Goal: Information Seeking & Learning: Learn about a topic

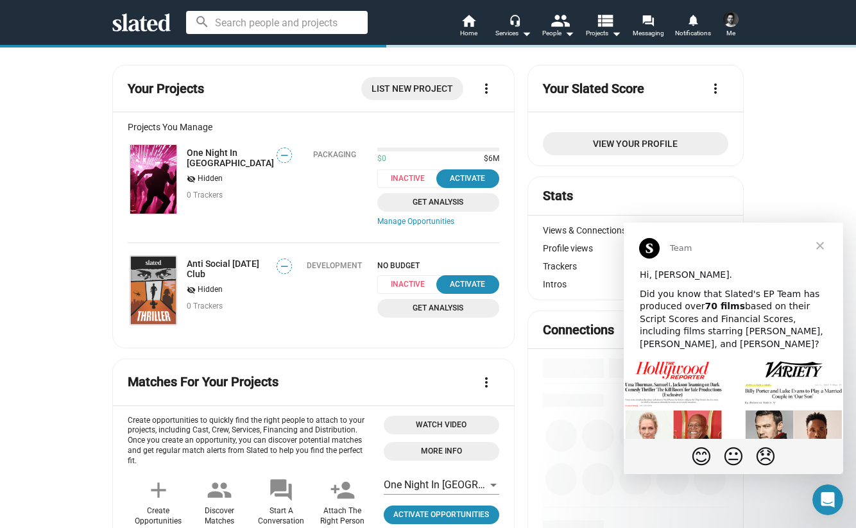
click at [824, 249] on span "Close" at bounding box center [820, 246] width 46 height 46
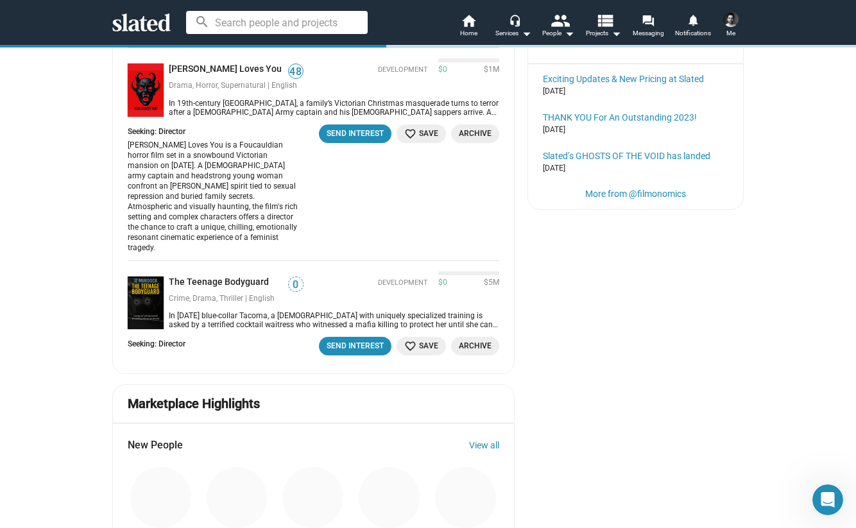
scroll to position [731, 0]
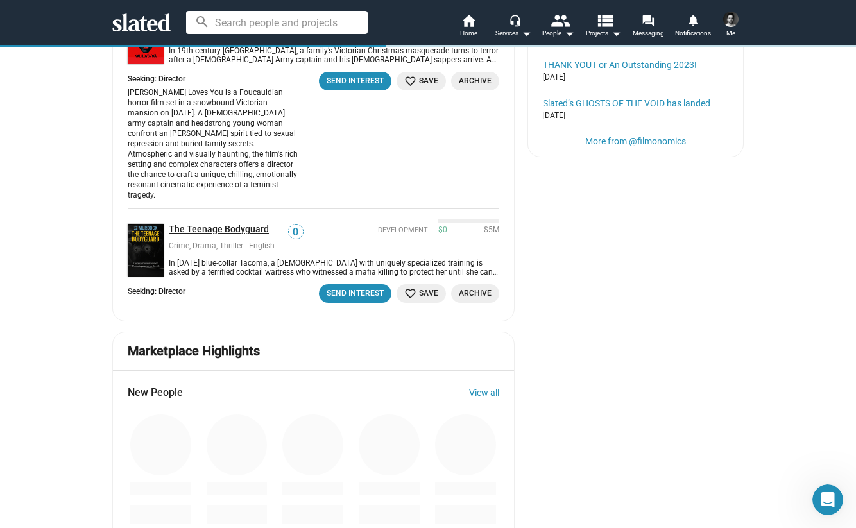
click at [250, 224] on link "The Teenage Bodyguard" at bounding box center [221, 230] width 105 height 12
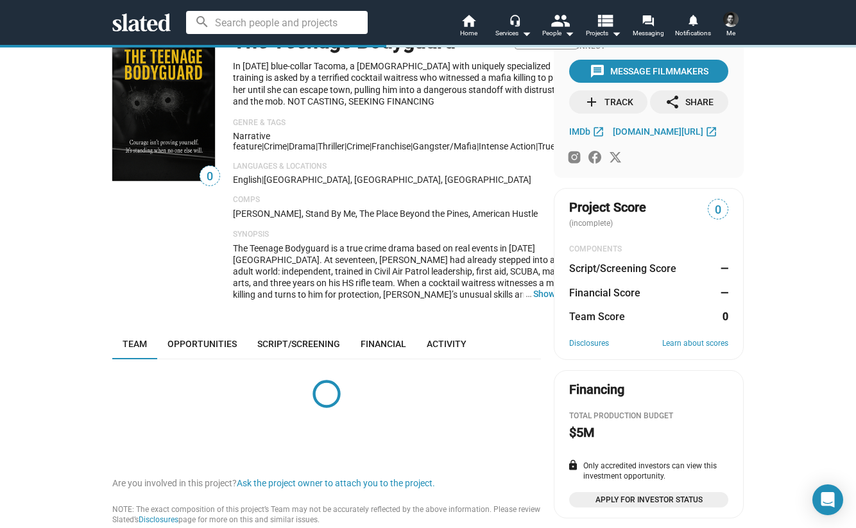
scroll to position [35, 0]
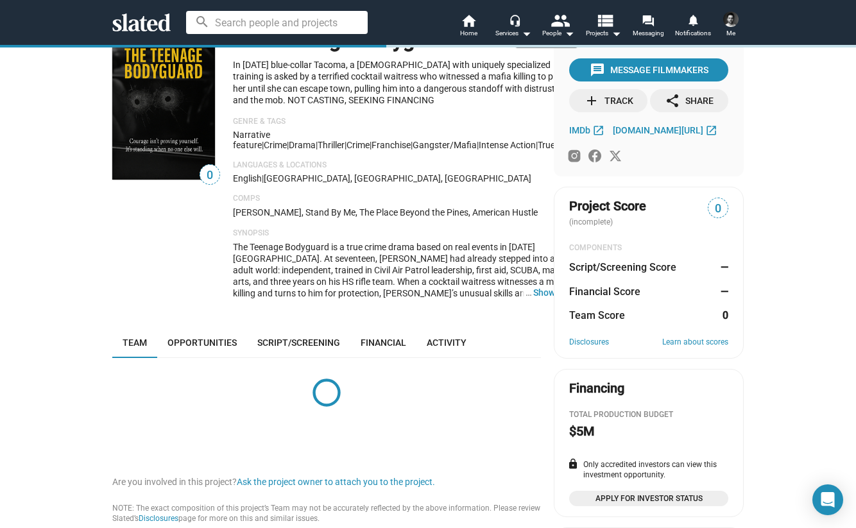
click at [203, 321] on div "0 The Teenage Bodyguard Development In [DATE] blue-collar Tacoma, a [DEMOGRAPHI…" at bounding box center [326, 365] width 429 height 670
click at [203, 328] on link "Opportunities" at bounding box center [202, 342] width 90 height 31
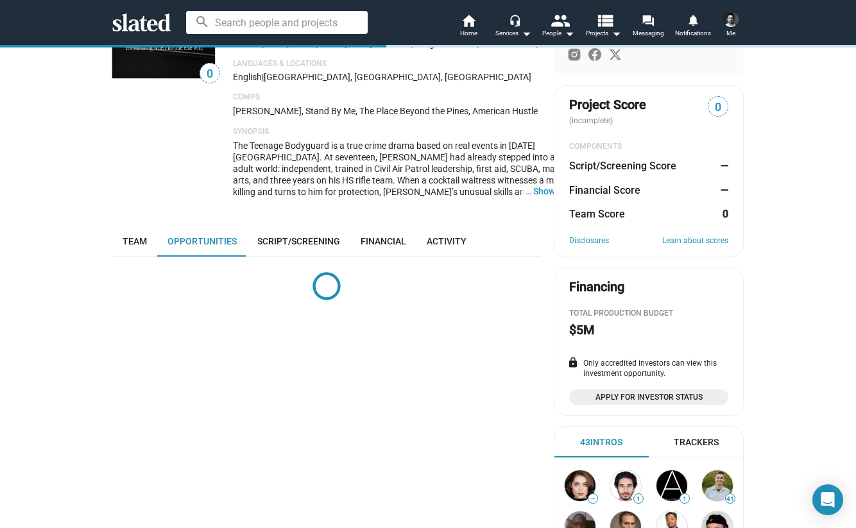
scroll to position [121, 0]
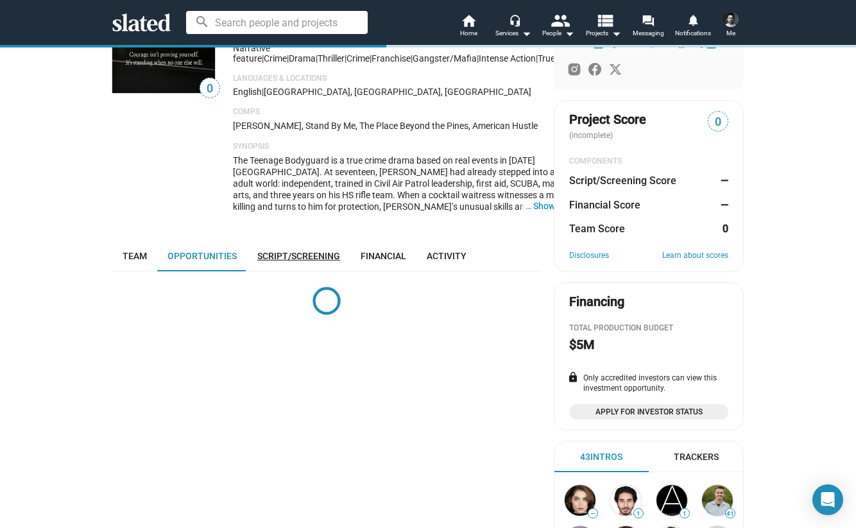
click at [314, 251] on span "Script/Screening" at bounding box center [298, 256] width 83 height 10
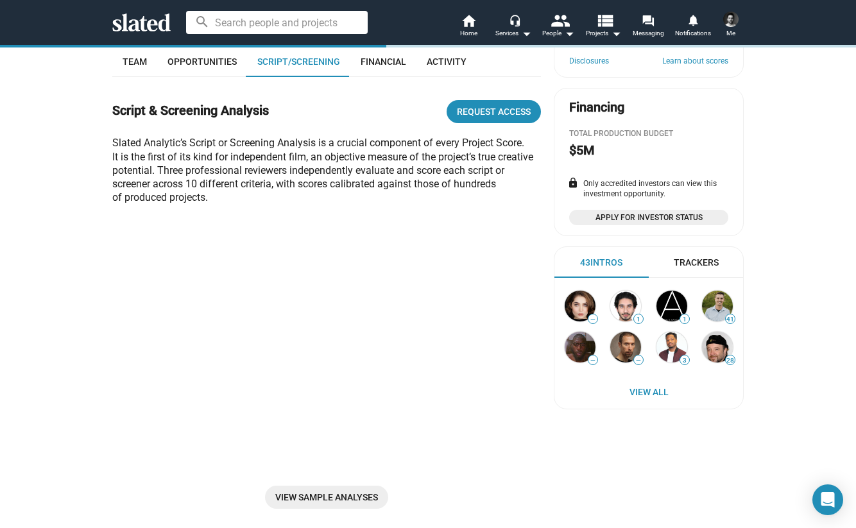
scroll to position [206, 0]
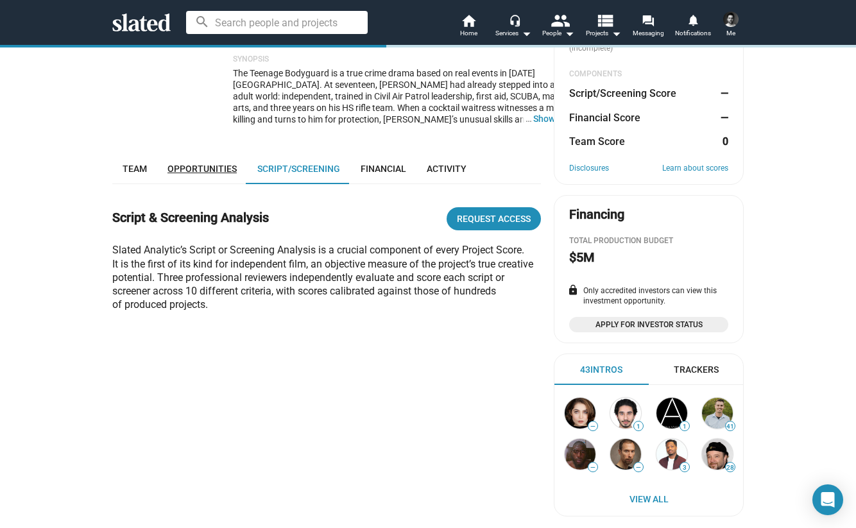
click at [230, 173] on link "Opportunities" at bounding box center [202, 168] width 90 height 31
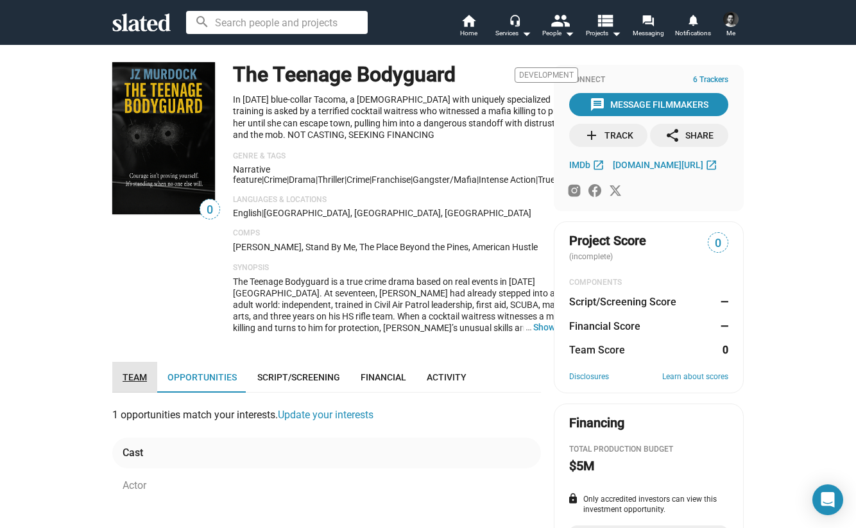
click at [145, 372] on span "Team" at bounding box center [135, 377] width 24 height 10
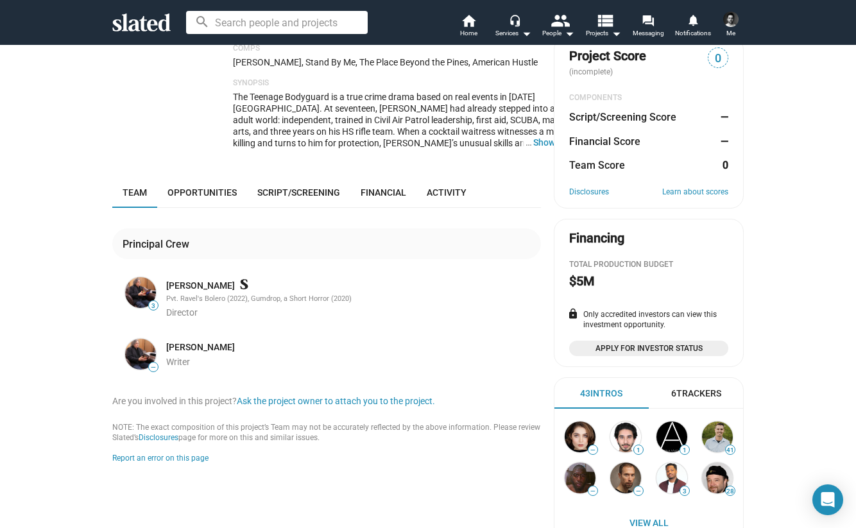
scroll to position [161, 0]
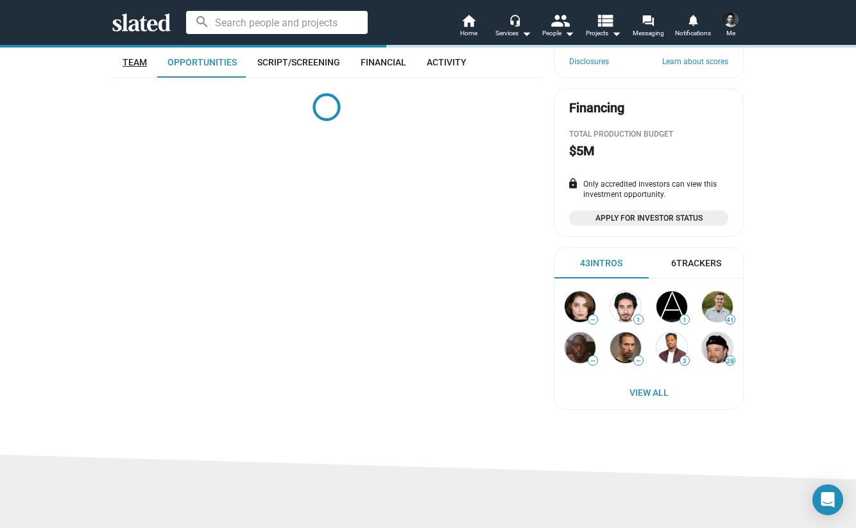
scroll to position [313, 0]
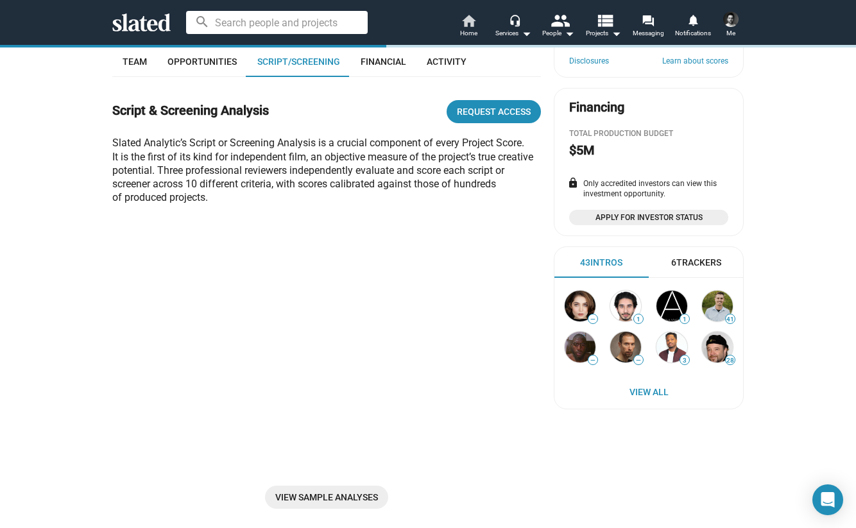
click at [450, 24] on link "home Home" at bounding box center [468, 27] width 45 height 28
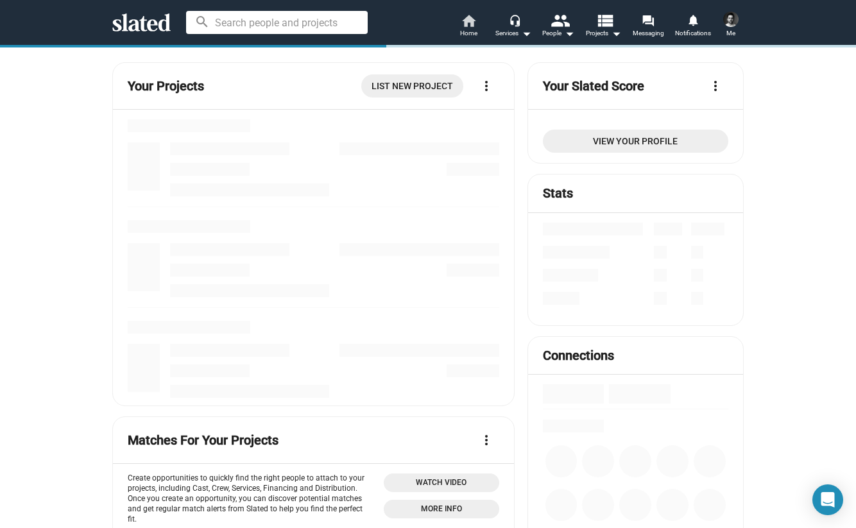
click at [473, 26] on span "Home" at bounding box center [468, 33] width 17 height 15
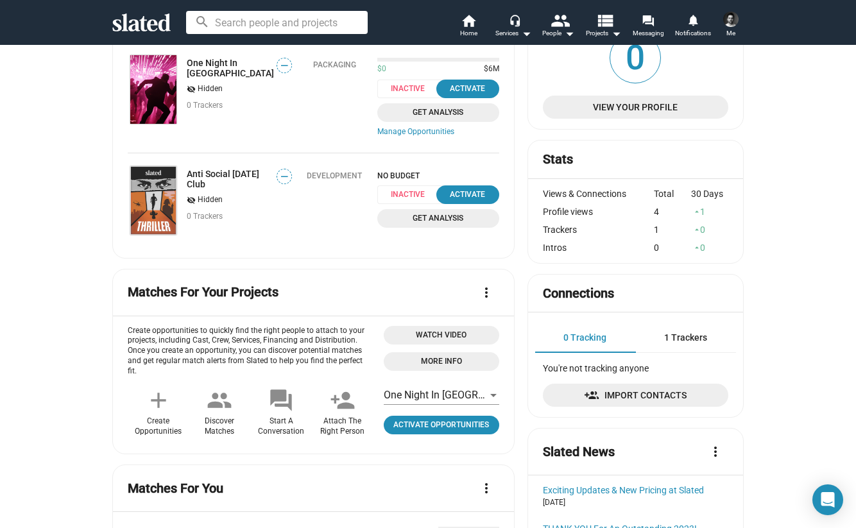
scroll to position [64, 0]
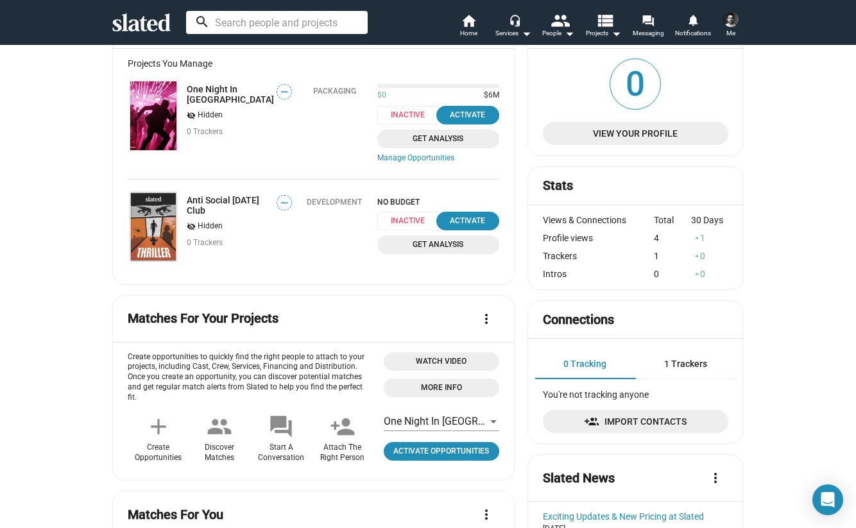
click at [292, 15] on input at bounding box center [277, 22] width 182 height 23
click at [608, 26] on mat-icon "view_list" at bounding box center [604, 20] width 19 height 19
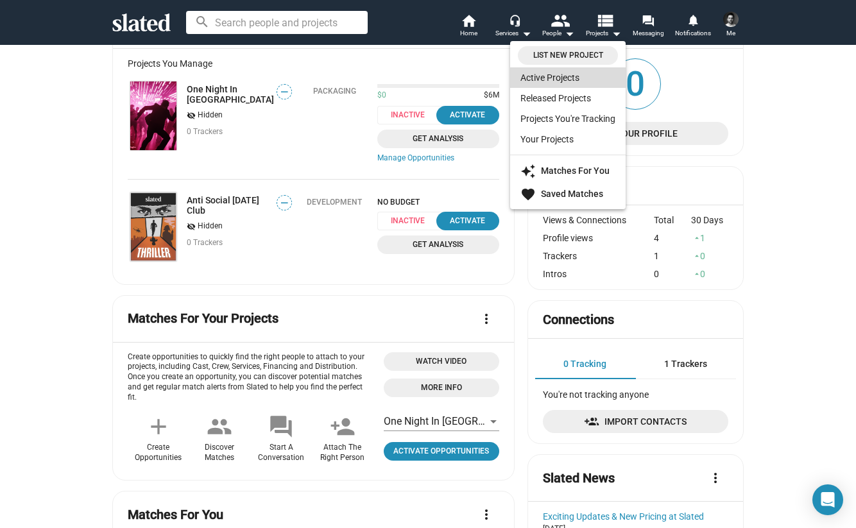
click at [569, 83] on link "Active Projects" at bounding box center [567, 77] width 115 height 21
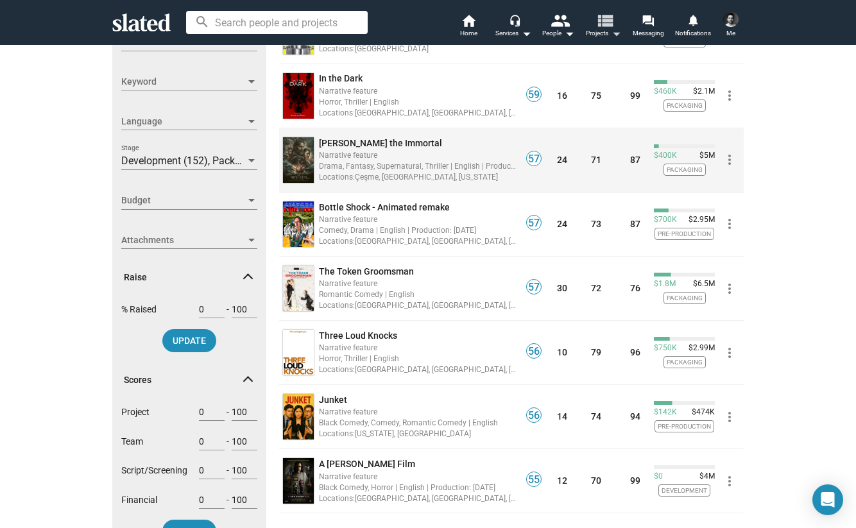
scroll to position [300, 0]
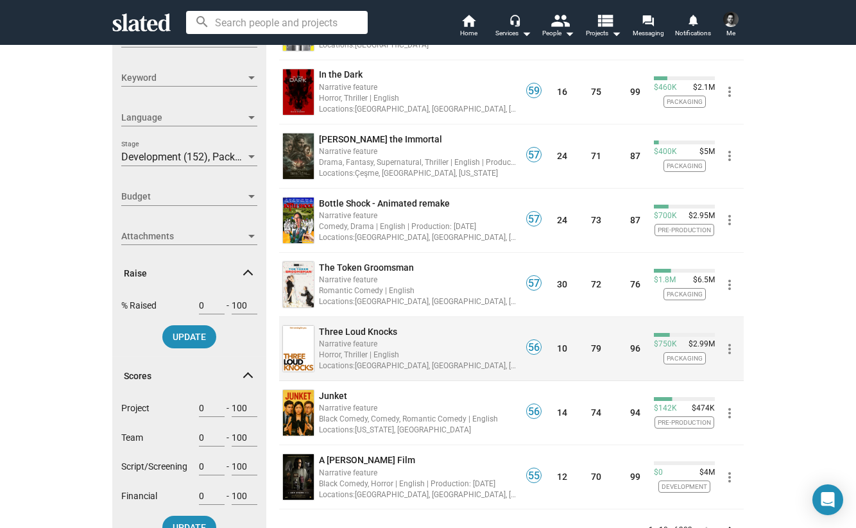
click at [399, 340] on div "Narrative feature" at bounding box center [418, 343] width 198 height 12
